Goal: Information Seeking & Learning: Learn about a topic

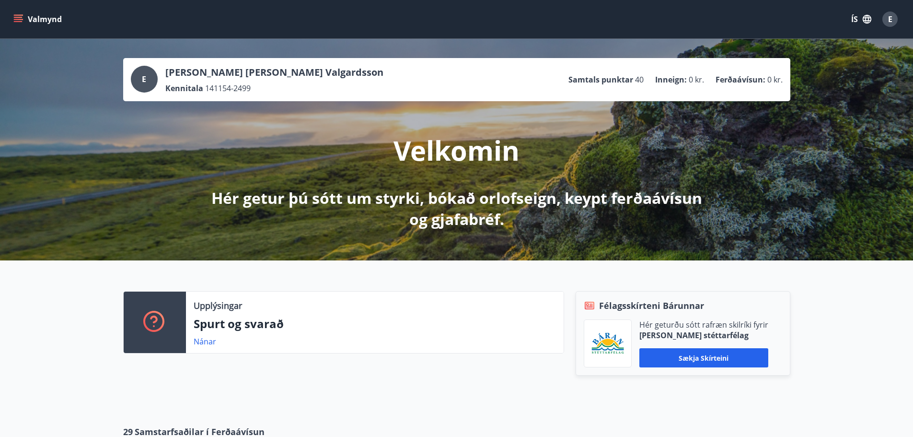
click at [21, 18] on icon "menu" at bounding box center [18, 19] width 10 height 10
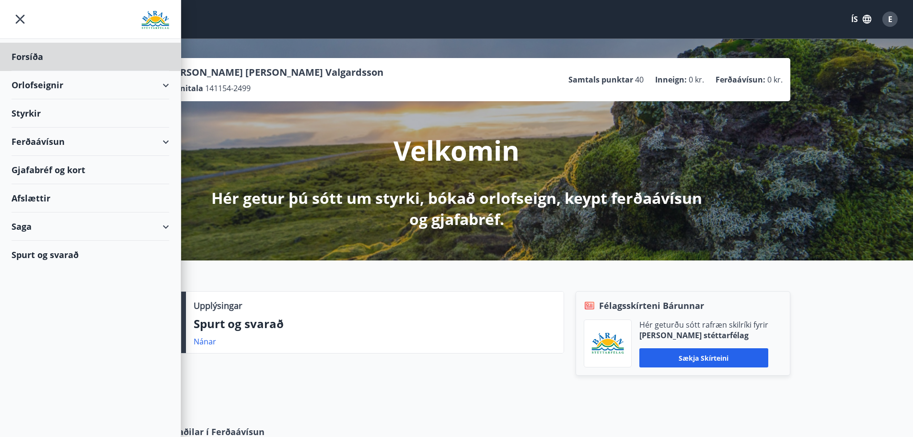
click at [31, 115] on div "Styrkir" at bounding box center [91, 113] width 158 height 28
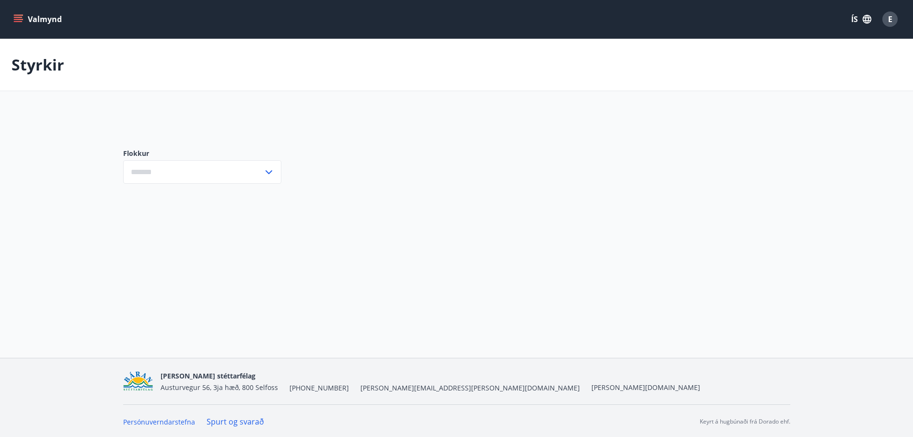
type input "***"
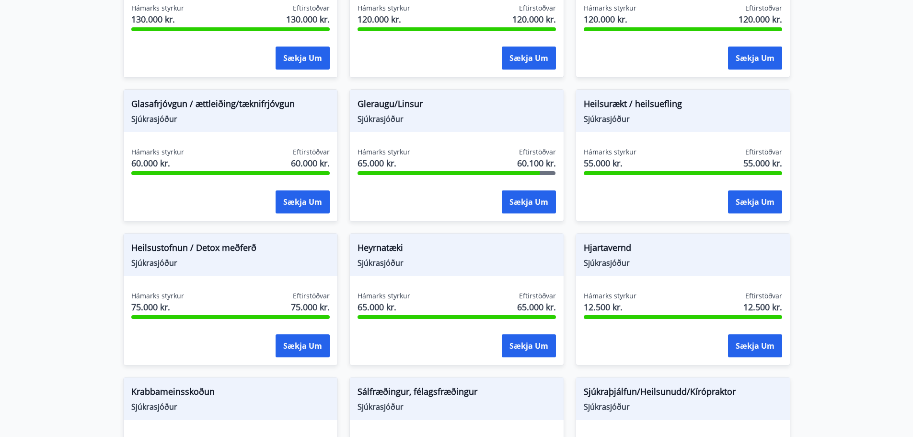
scroll to position [192, 0]
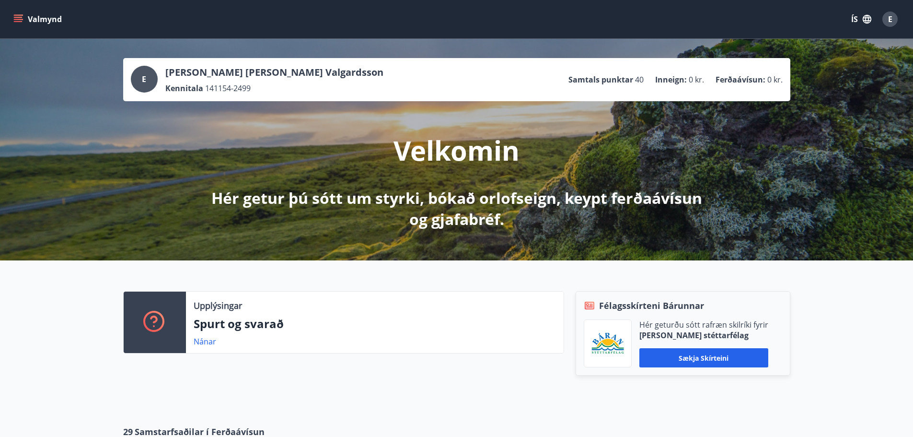
click at [23, 18] on button "Valmynd" at bounding box center [39, 19] width 54 height 17
click at [436, 372] on div "Upplýsingar Spurt og svarað Nánar" at bounding box center [338, 343] width 453 height 104
